Goal: Information Seeking & Learning: Learn about a topic

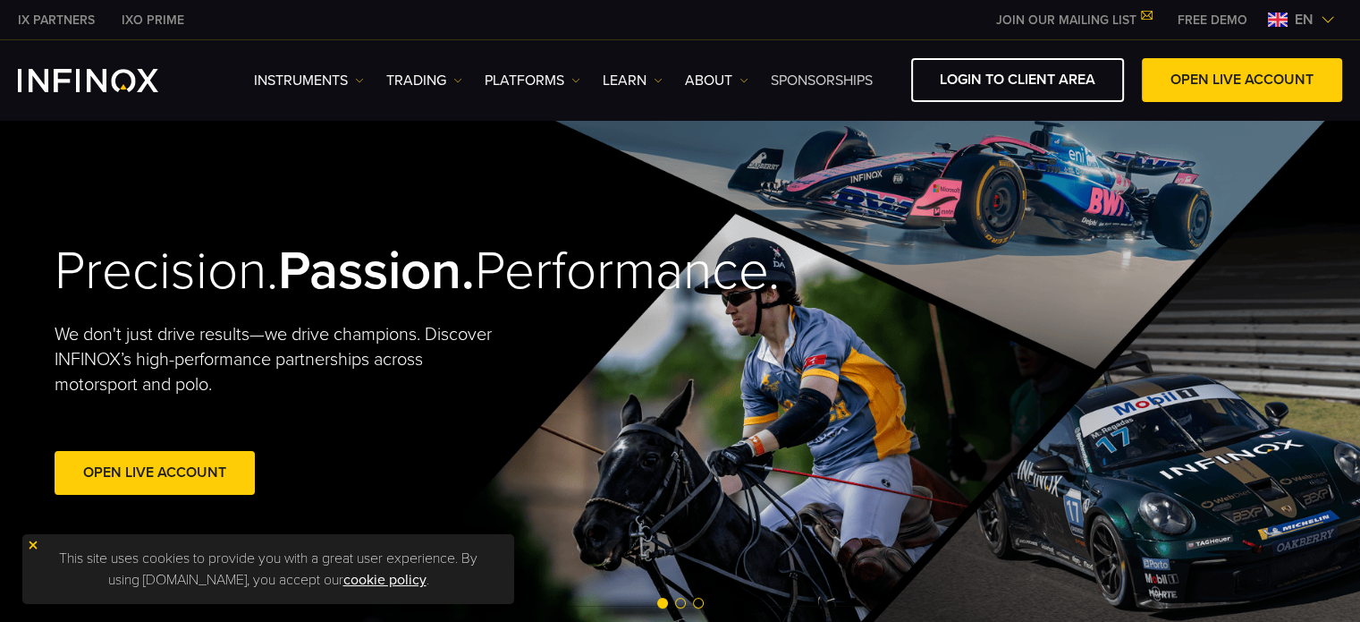
click at [800, 80] on link "SPONSORSHIPS" at bounding box center [822, 80] width 102 height 21
click at [809, 76] on link "SPONSORSHIPS" at bounding box center [822, 80] width 102 height 21
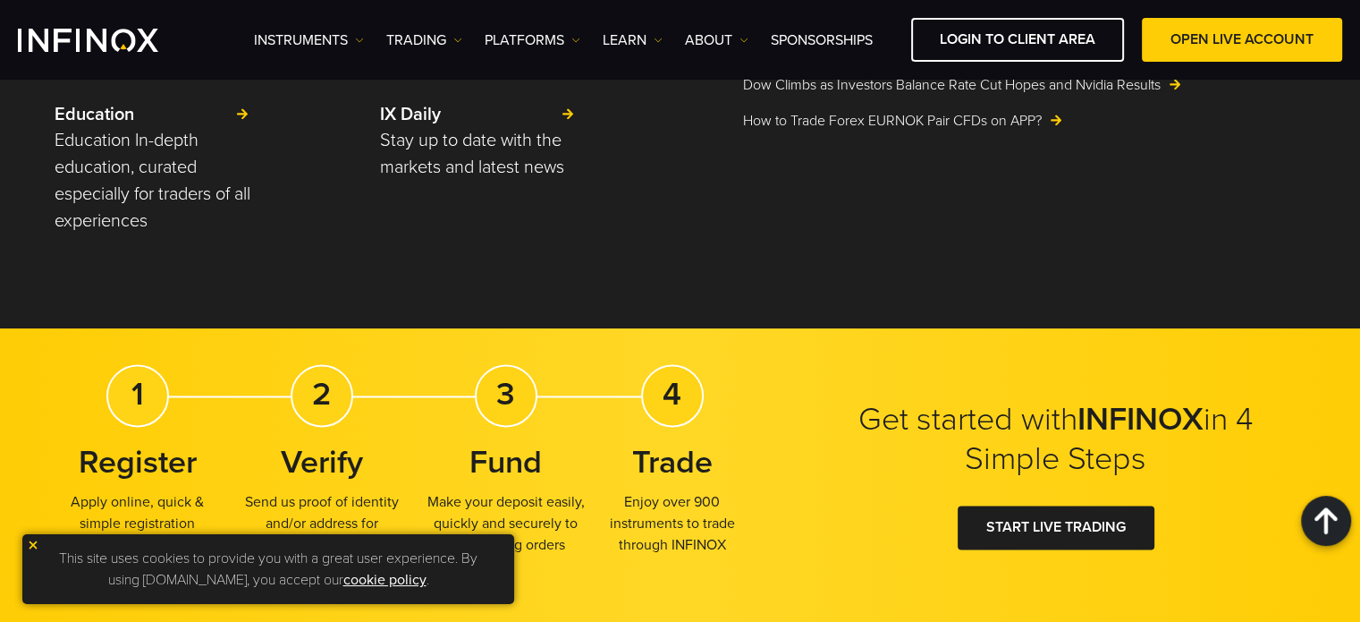
scroll to position [2773, 0]
drag, startPoint x: 0, startPoint y: 0, endPoint x: 579, endPoint y: 226, distance: 621.3
click at [579, 491] on p "Make your deposit easily, quickly and securely to start placing orders" at bounding box center [506, 523] width 166 height 64
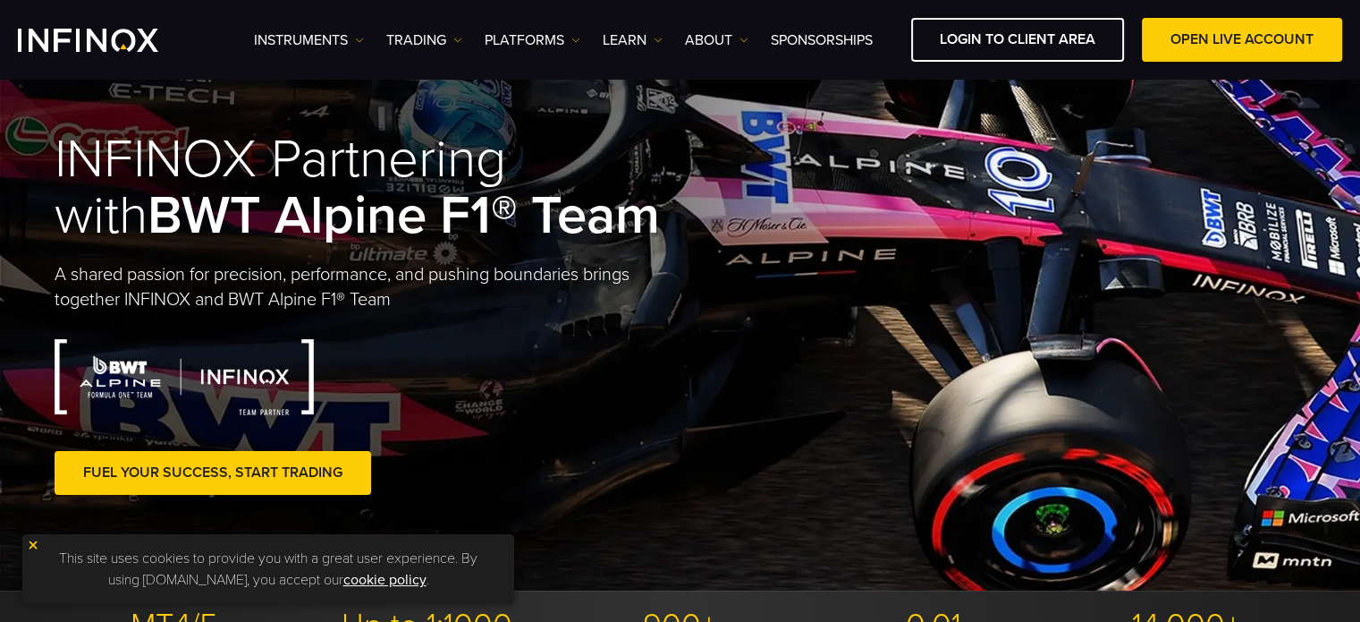
scroll to position [0, 0]
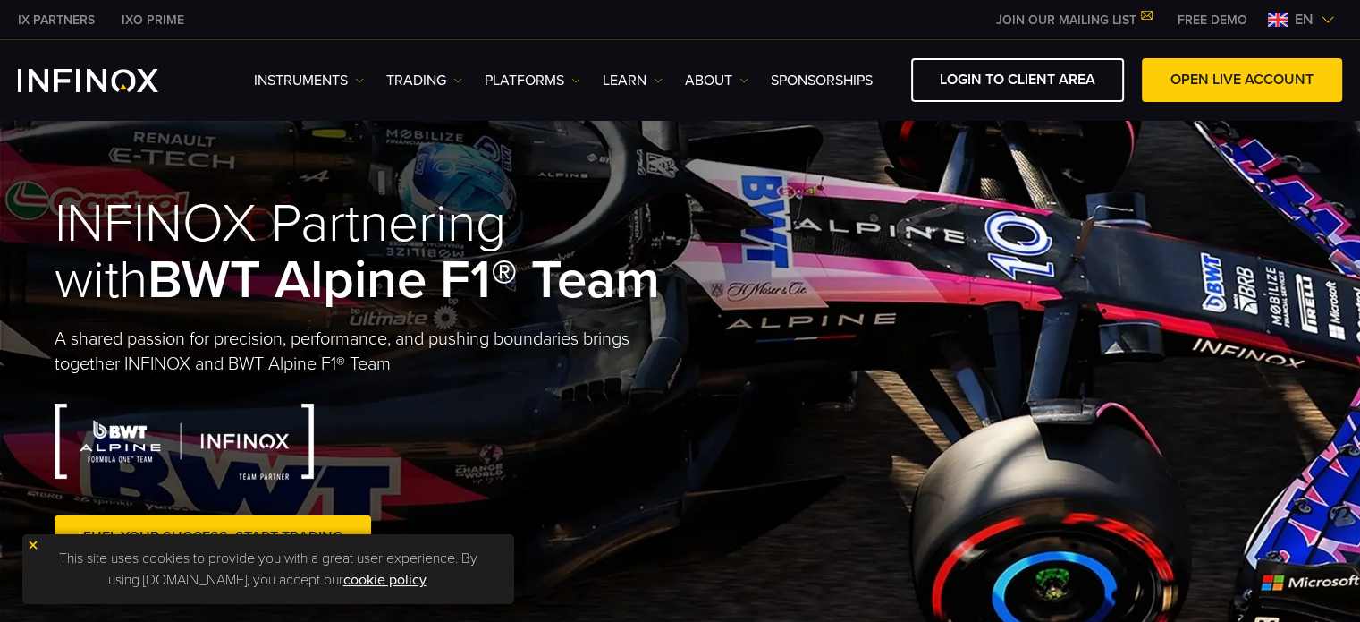
click at [89, 76] on img "INFINOX Logo" at bounding box center [88, 80] width 140 height 23
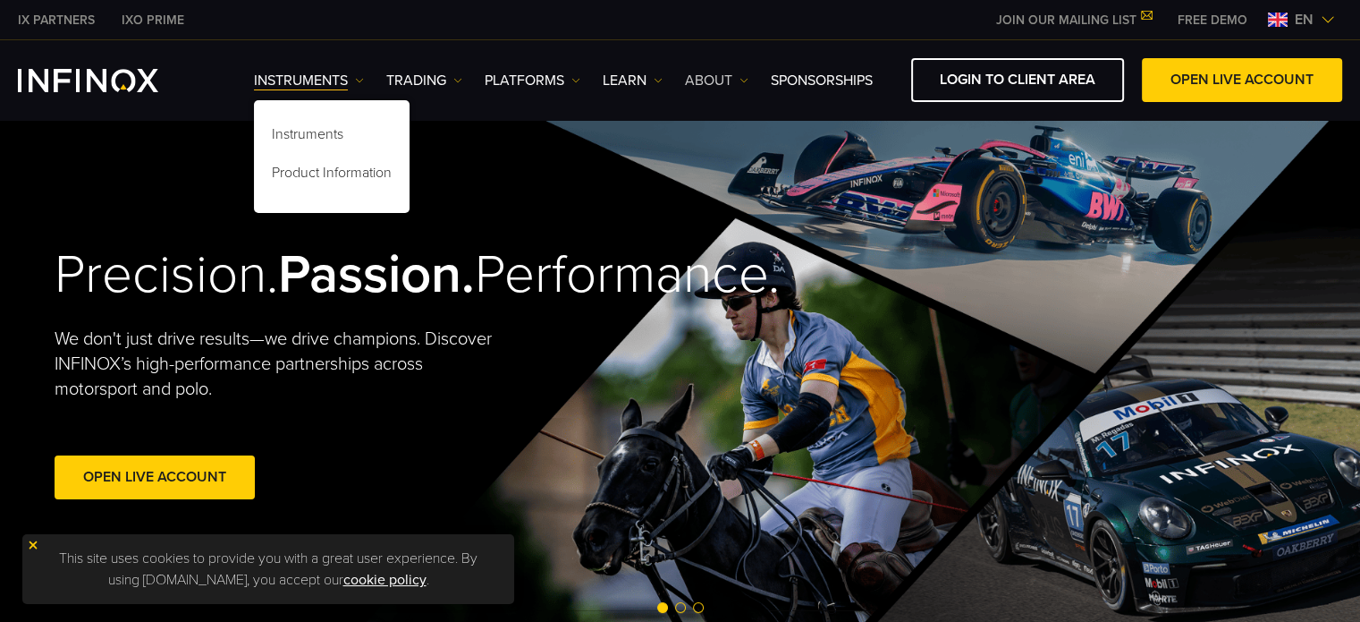
click at [732, 79] on link "ABOUT" at bounding box center [716, 80] width 63 height 21
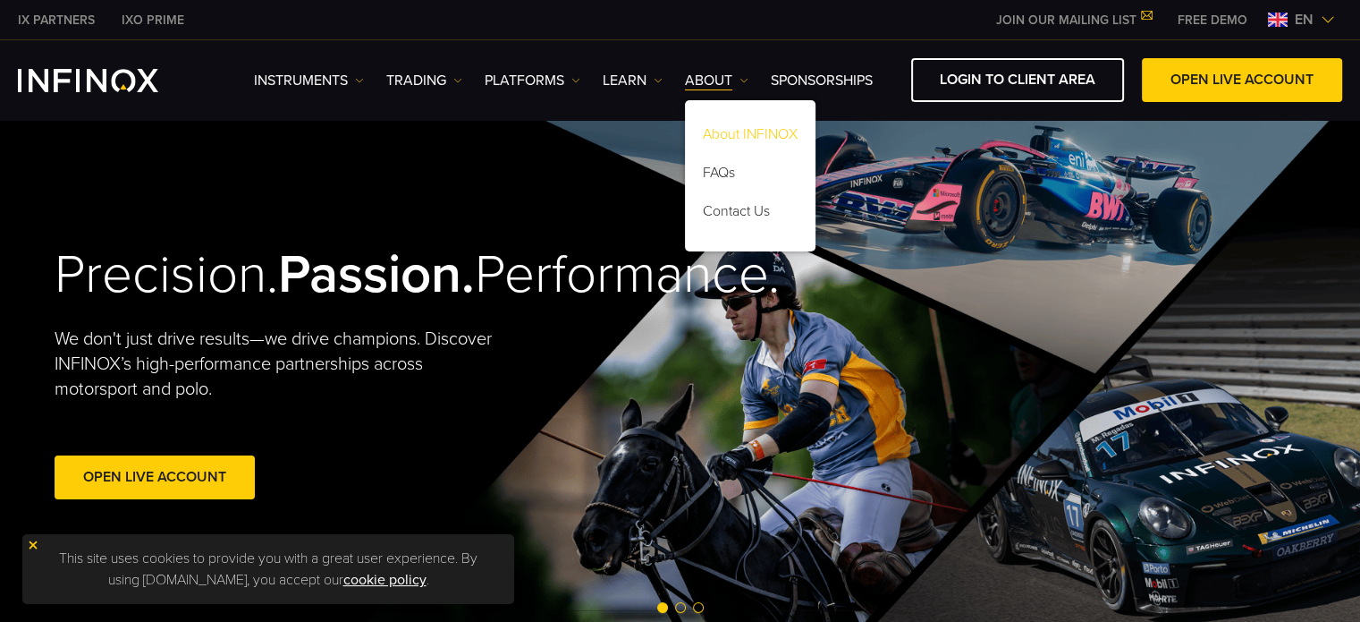
click at [744, 135] on link "About INFINOX" at bounding box center [750, 137] width 131 height 38
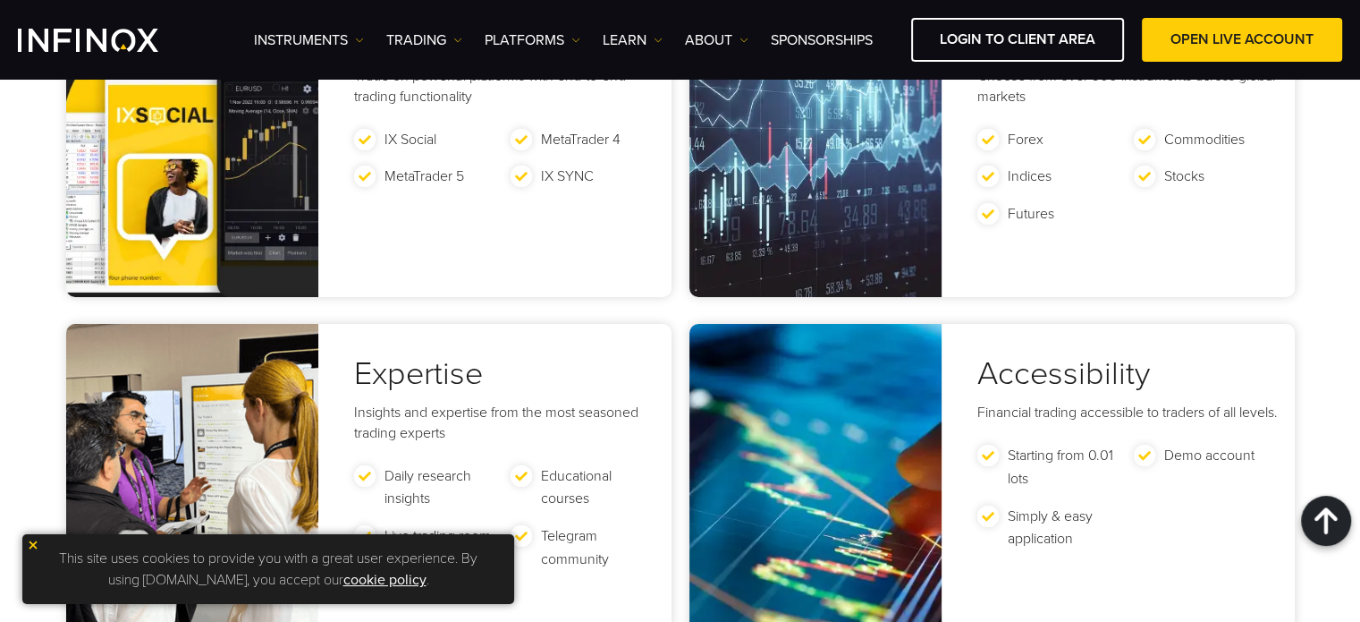
scroll to position [3362, 0]
